Goal: Share content: Share content

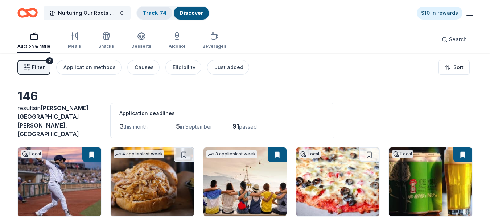
click at [156, 9] on div "Track · 74" at bounding box center [154, 13] width 35 height 13
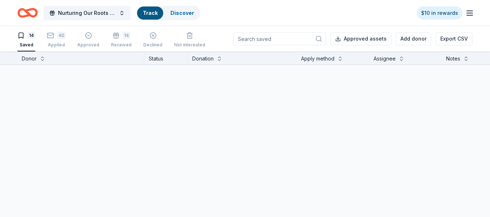
scroll to position [0, 0]
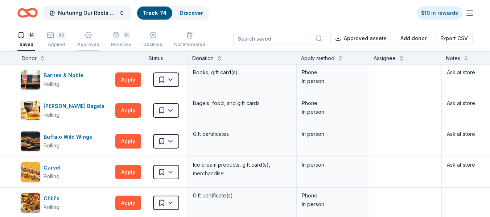
click at [88, 40] on div "Approved" at bounding box center [88, 40] width 22 height 16
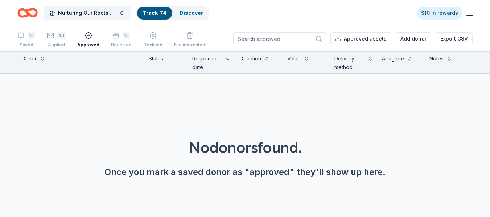
click at [118, 44] on div "Received" at bounding box center [121, 45] width 21 height 6
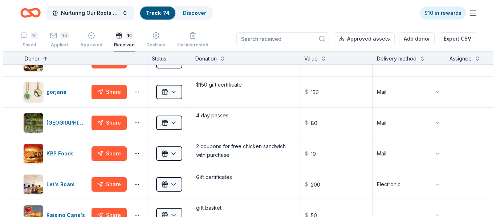
scroll to position [227, 0]
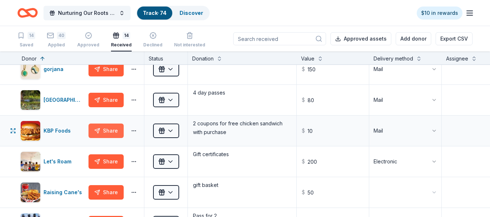
click at [117, 130] on button "Share" at bounding box center [106, 131] width 35 height 15
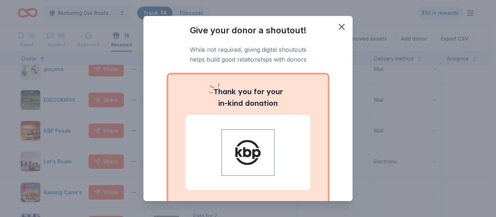
scroll to position [63, 0]
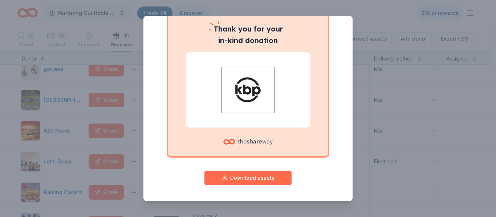
click at [257, 178] on button "Download assets" at bounding box center [247, 178] width 87 height 15
click at [242, 178] on button "Download assets" at bounding box center [247, 178] width 87 height 15
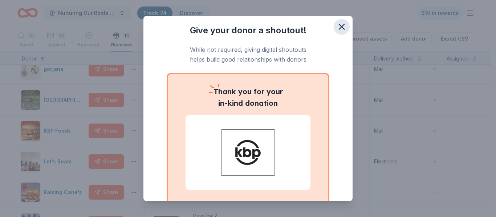
click at [339, 26] on icon "button" at bounding box center [341, 26] width 5 height 5
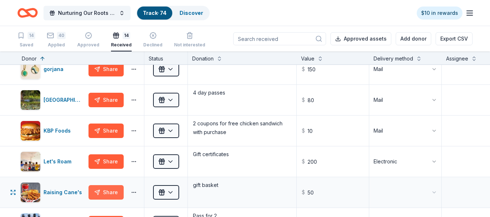
click at [115, 191] on button "Share" at bounding box center [106, 193] width 35 height 15
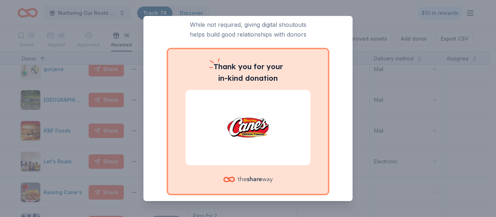
scroll to position [63, 0]
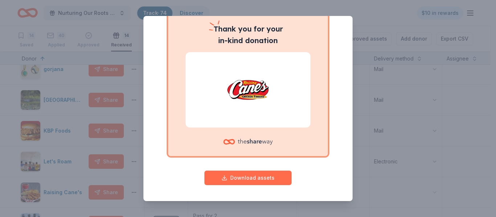
click at [261, 179] on button "Download assets" at bounding box center [247, 178] width 87 height 15
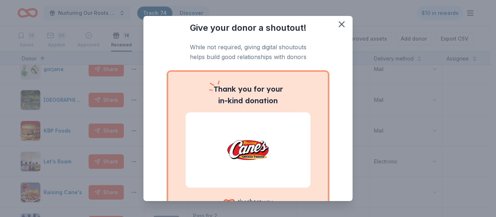
scroll to position [0, 0]
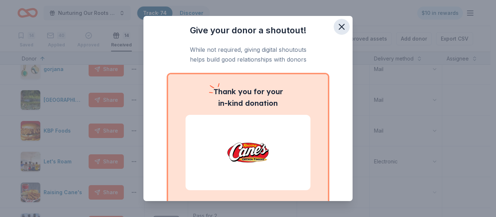
click at [339, 28] on icon "button" at bounding box center [341, 26] width 5 height 5
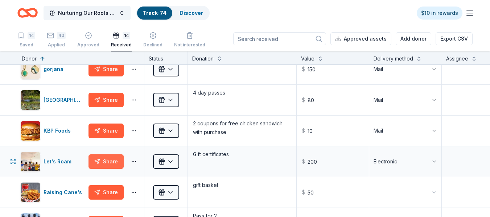
click at [106, 162] on button "Share" at bounding box center [106, 162] width 35 height 15
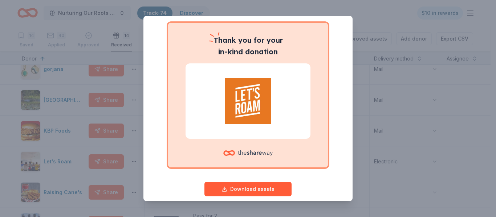
scroll to position [63, 0]
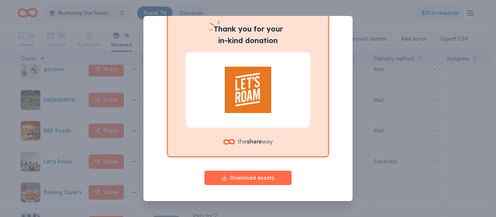
click at [224, 179] on button "Download assets" at bounding box center [247, 178] width 87 height 15
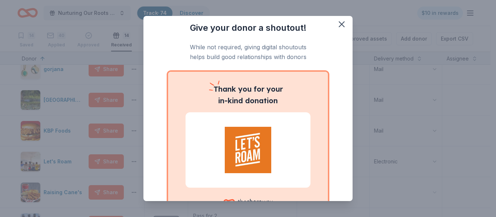
scroll to position [0, 0]
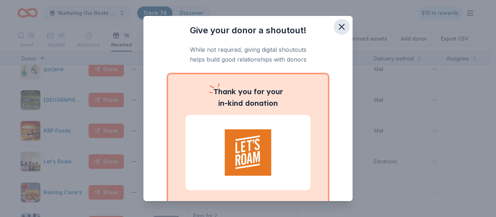
click at [339, 27] on icon "button" at bounding box center [341, 26] width 5 height 5
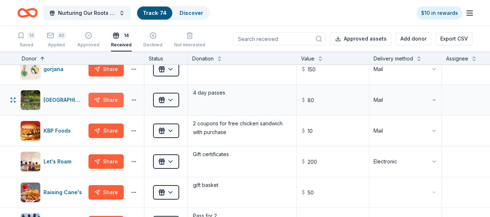
click at [116, 100] on button "Share" at bounding box center [106, 100] width 35 height 15
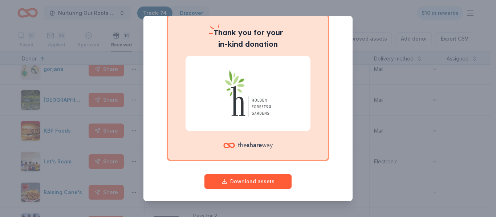
scroll to position [63, 0]
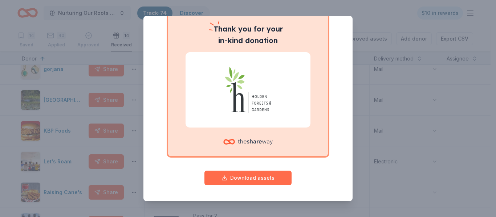
click at [229, 178] on button "Download assets" at bounding box center [247, 178] width 87 height 15
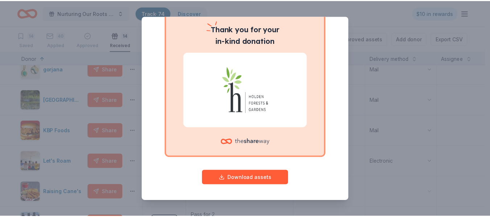
scroll to position [0, 0]
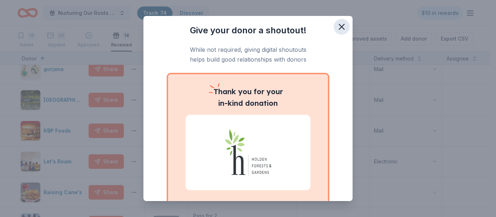
click at [337, 25] on icon "button" at bounding box center [342, 27] width 10 height 10
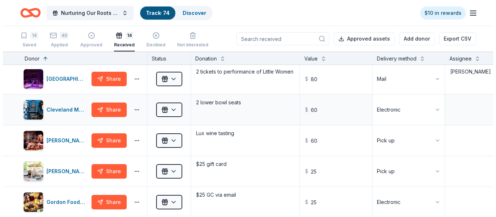
scroll to position [66, 0]
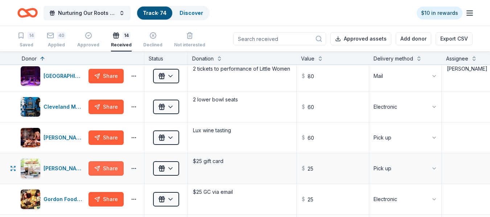
click at [111, 168] on button "Share" at bounding box center [106, 169] width 35 height 15
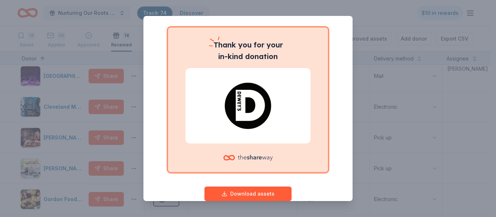
scroll to position [63, 0]
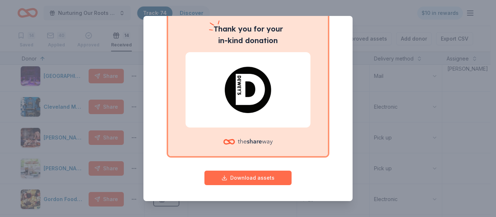
click at [268, 177] on button "Download assets" at bounding box center [247, 178] width 87 height 15
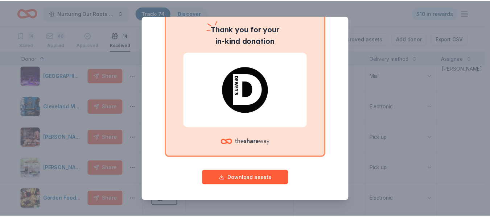
scroll to position [0, 0]
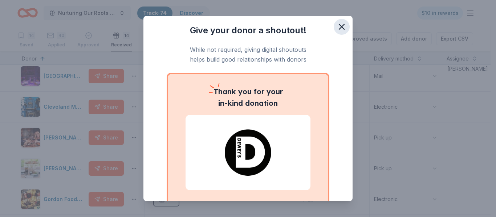
click at [337, 29] on icon "button" at bounding box center [342, 27] width 10 height 10
